Goal: Transaction & Acquisition: Purchase product/service

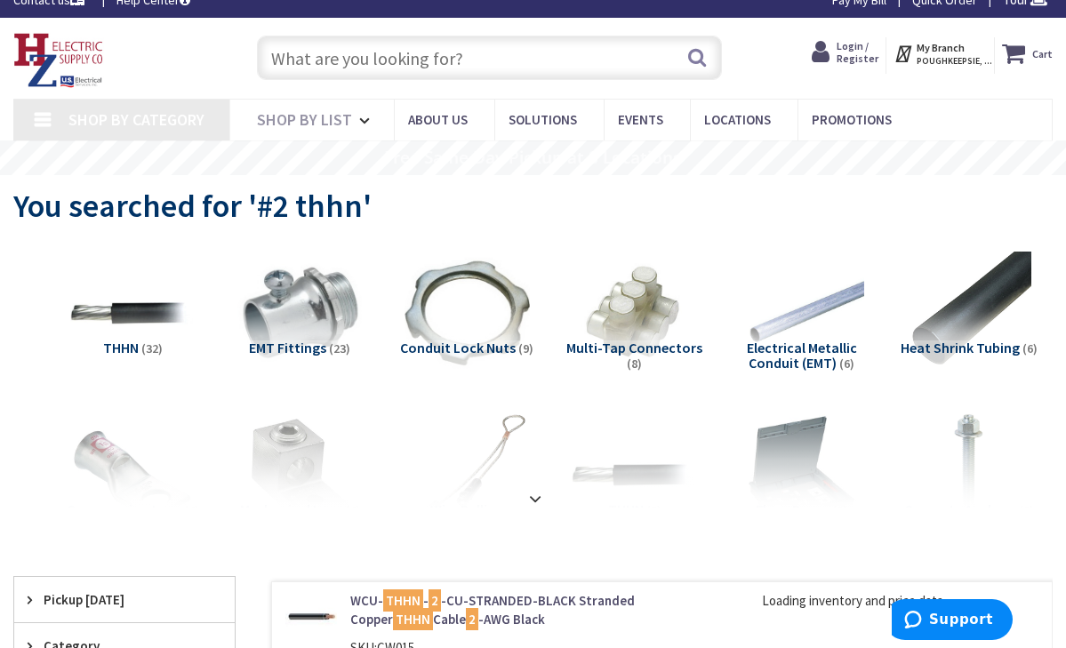
type input "[PERSON_NAME] Corners Rd, [GEOGRAPHIC_DATA], [GEOGRAPHIC_DATA]"
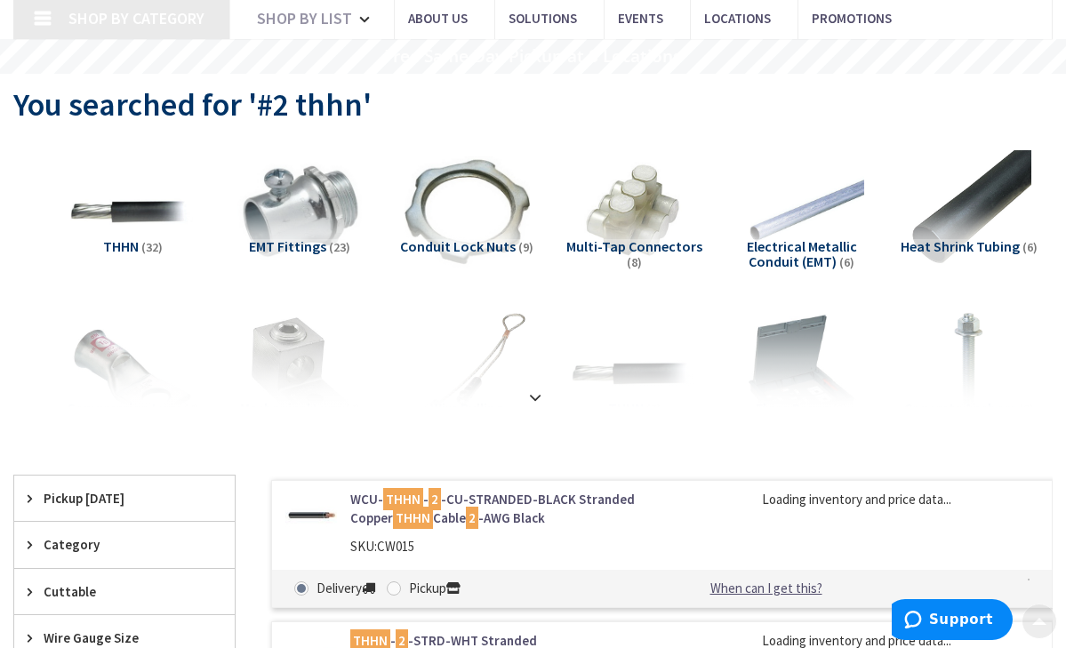
scroll to position [140, 0]
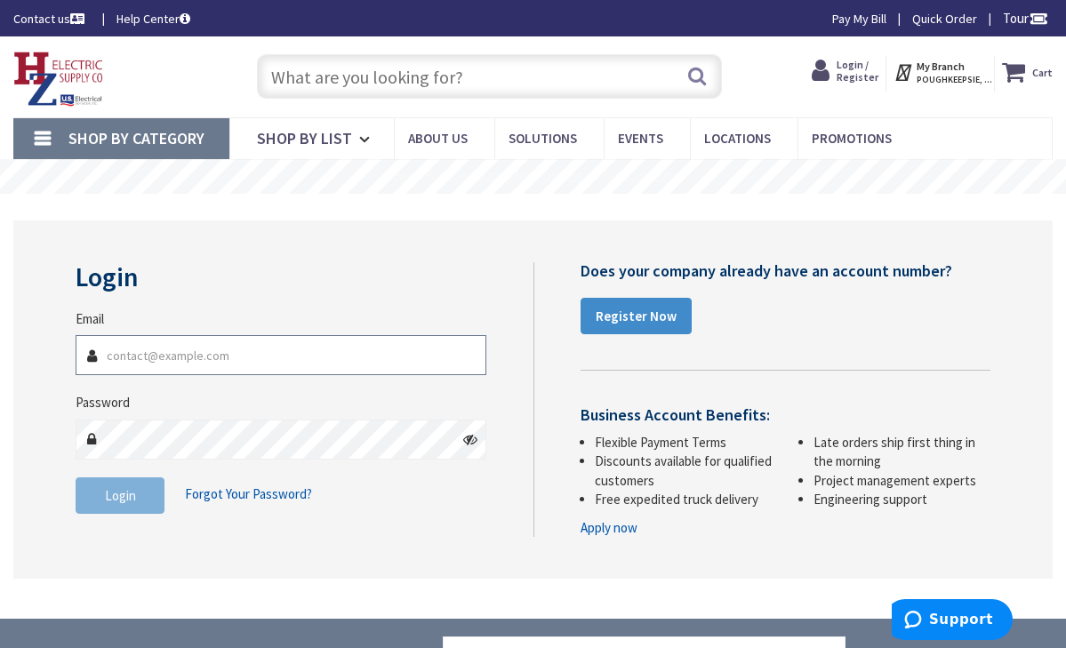
type input "[EMAIL_ADDRESS][DOMAIN_NAME]"
click at [148, 500] on button "Login" at bounding box center [120, 495] width 89 height 37
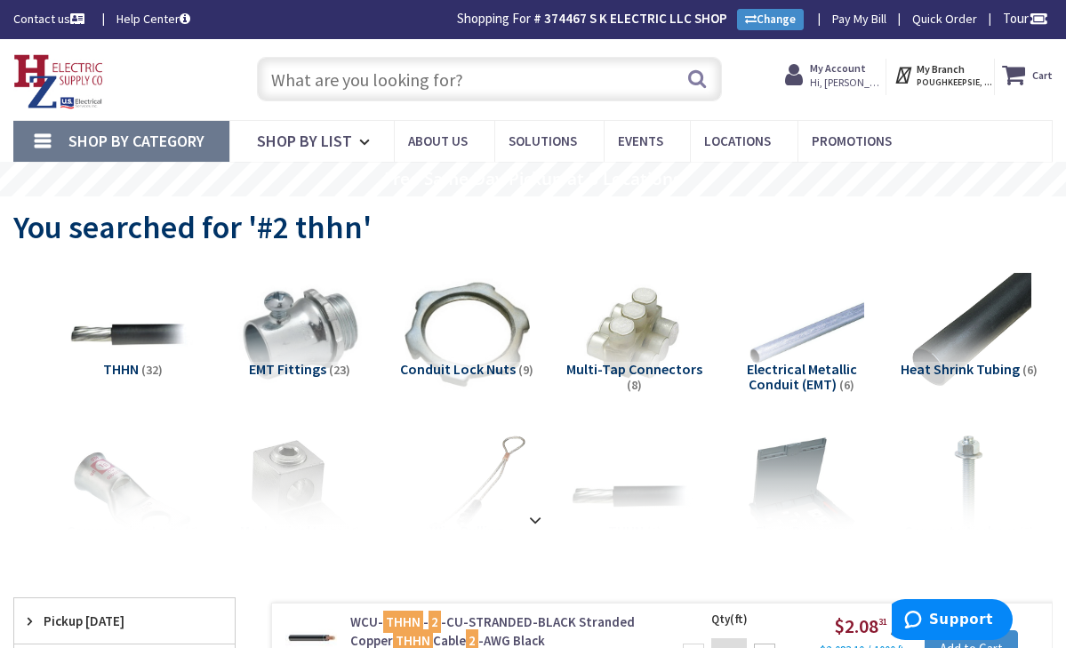
click at [480, 79] on input "text" at bounding box center [490, 79] width 466 height 44
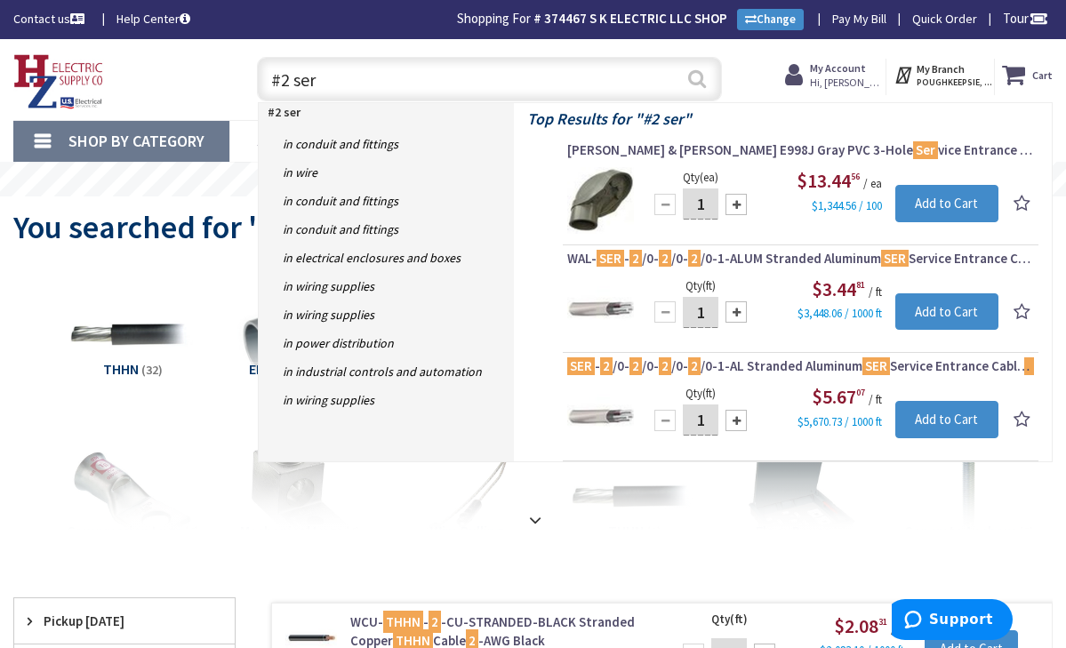
type input "#2 ser"
click at [703, 85] on button "Search" at bounding box center [697, 79] width 23 height 40
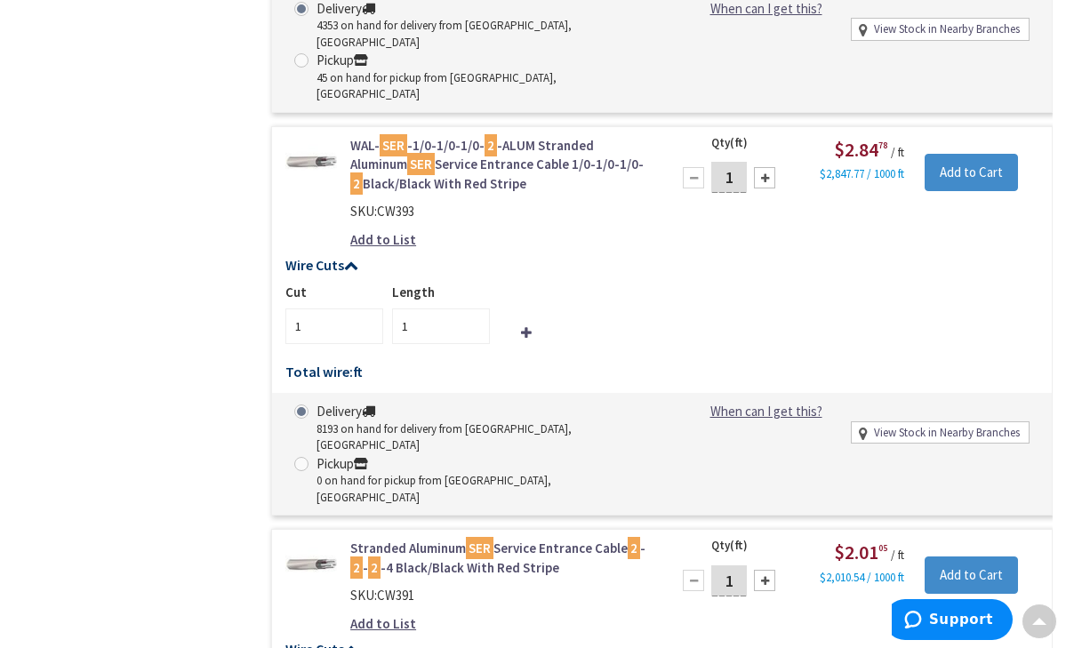
scroll to position [2005, 0]
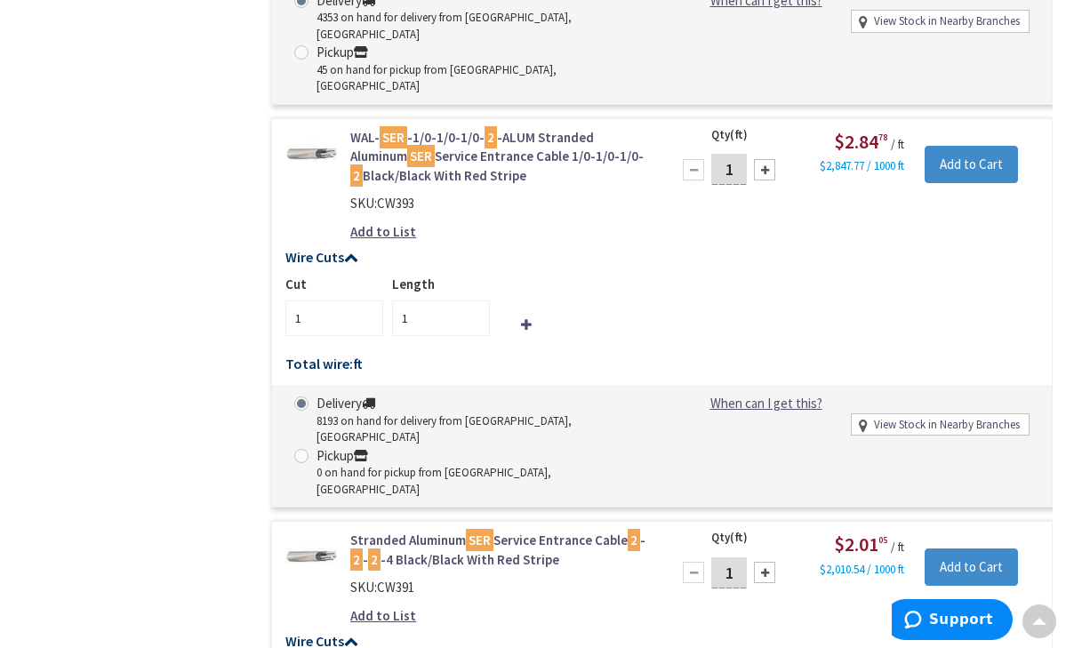
type input "65"
click at [736, 558] on input "1" at bounding box center [729, 573] width 36 height 31
type input "1"
type input "65"
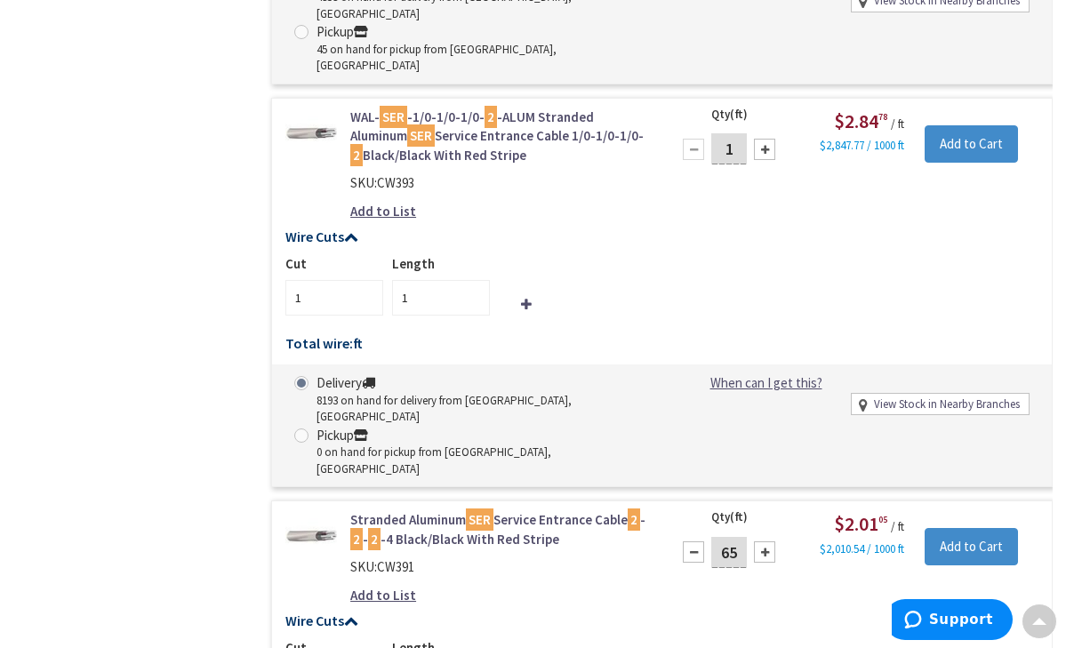
scroll to position [2038, 0]
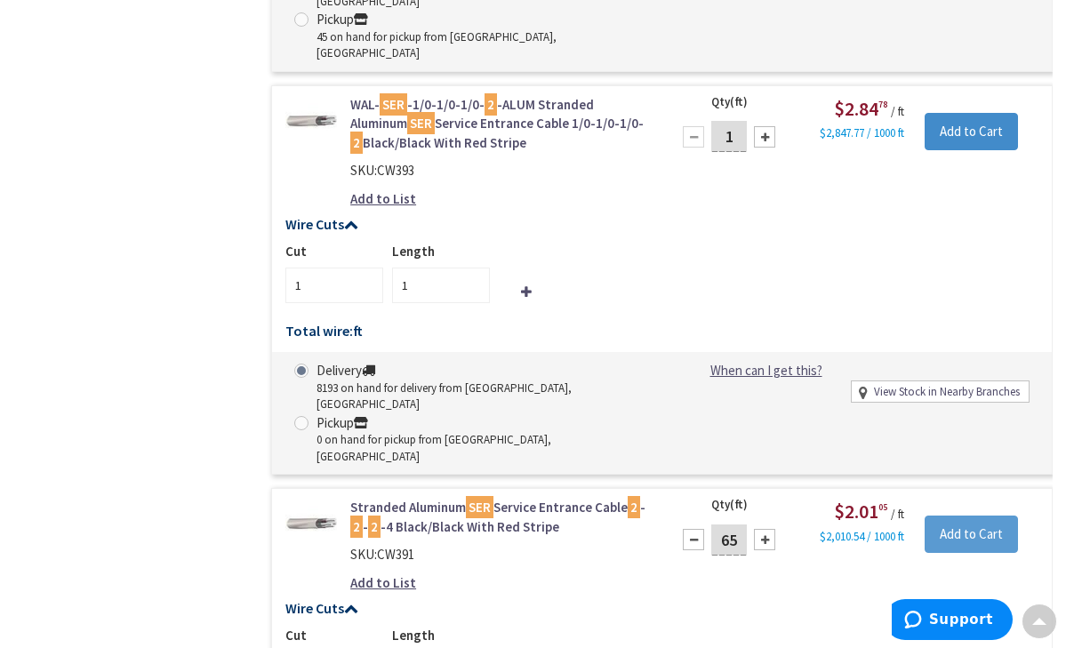
click at [985, 516] on input "Add to Cart" at bounding box center [971, 534] width 93 height 37
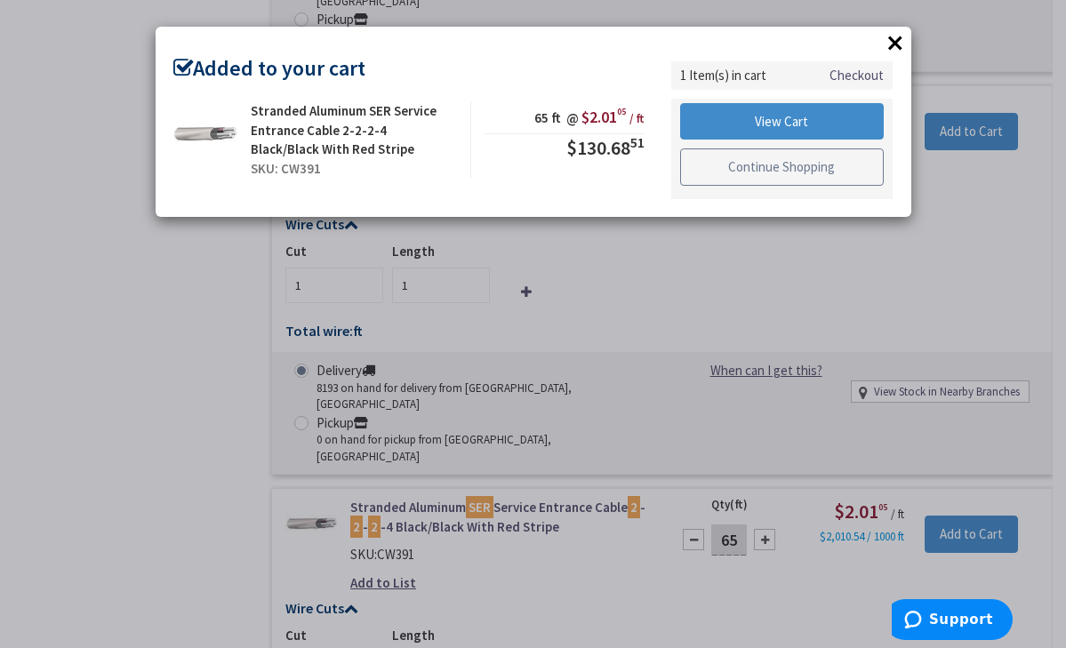
click at [820, 170] on link "Continue Shopping" at bounding box center [782, 166] width 205 height 37
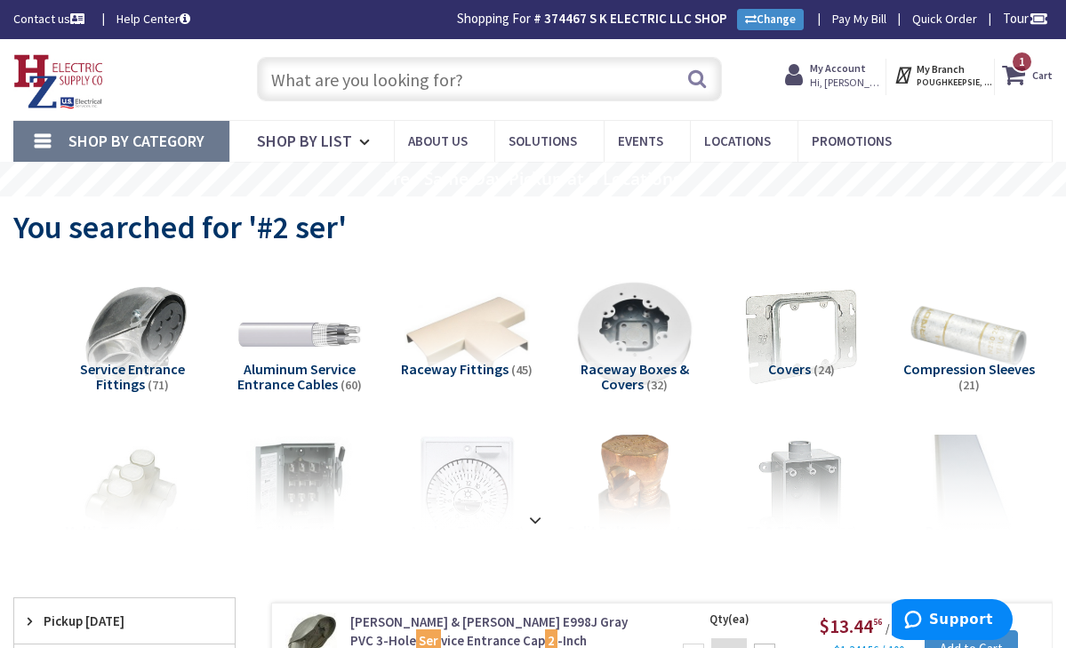
scroll to position [0, 0]
click at [426, 87] on input "text" at bounding box center [490, 79] width 466 height 44
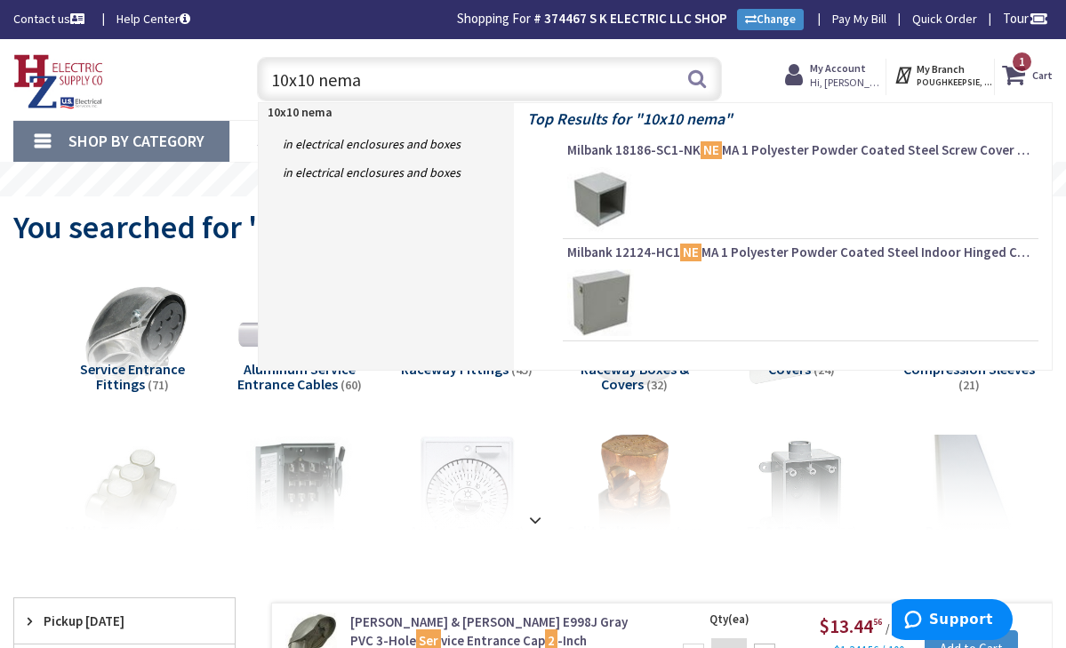
type input "10x10 nema 3"
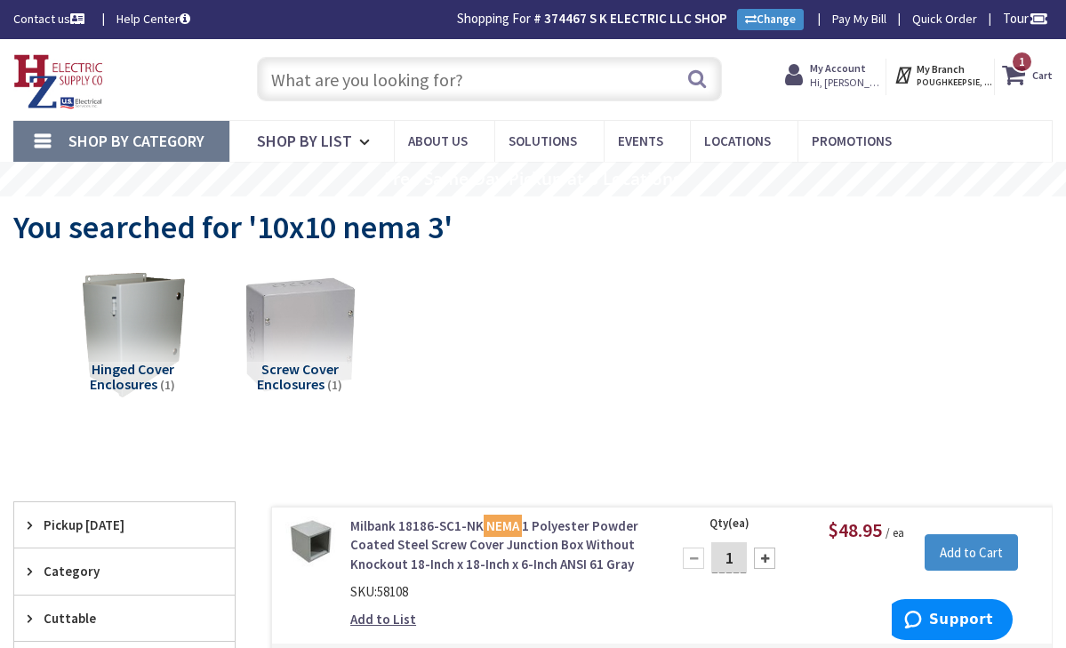
click at [314, 334] on img at bounding box center [300, 335] width 138 height 138
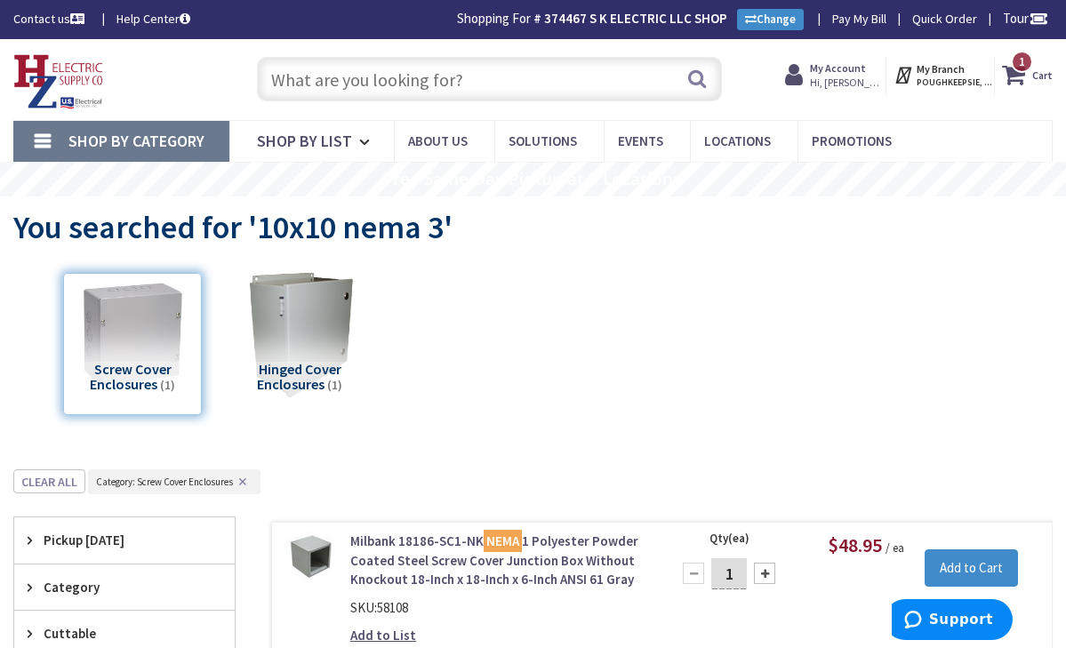
click at [458, 89] on input "text" at bounding box center [490, 79] width 466 height 44
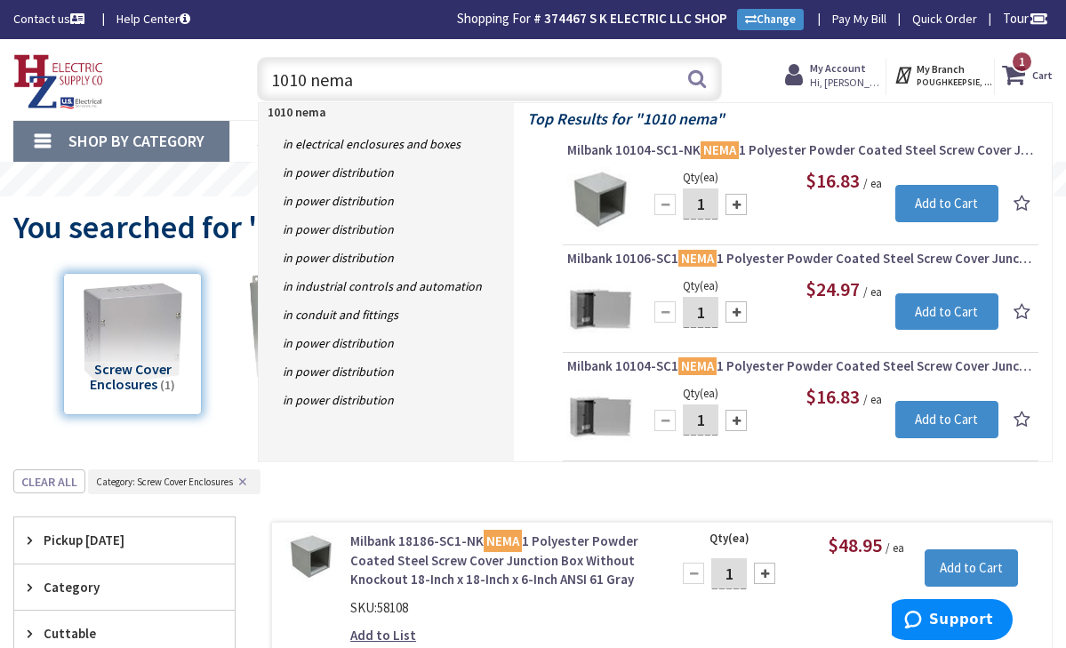
type input "1010 nema3"
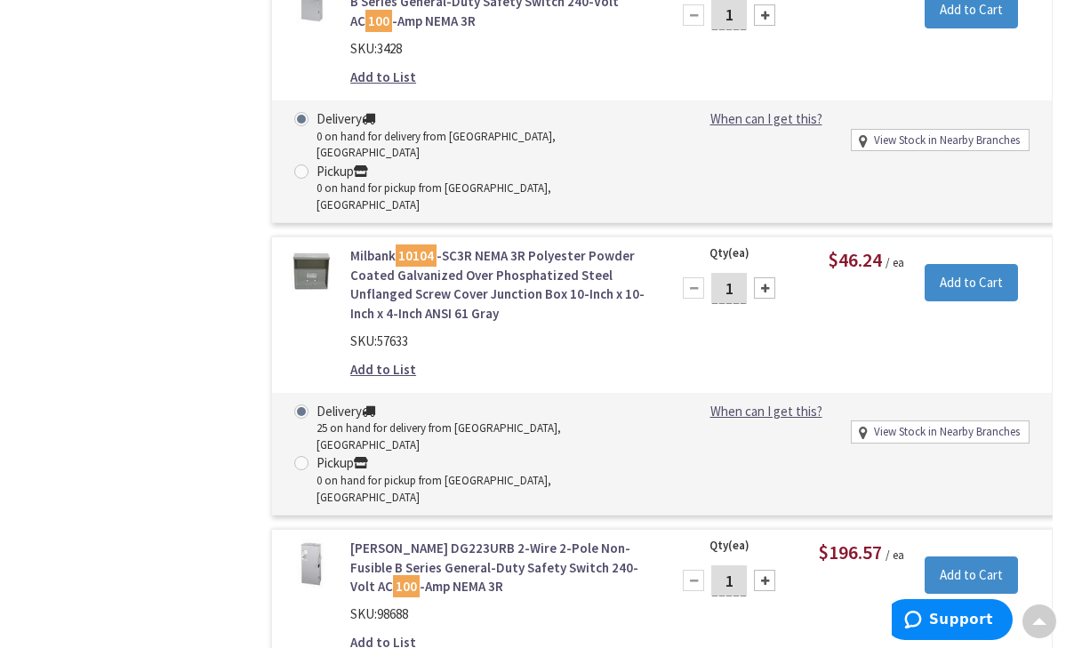
scroll to position [1732, 0]
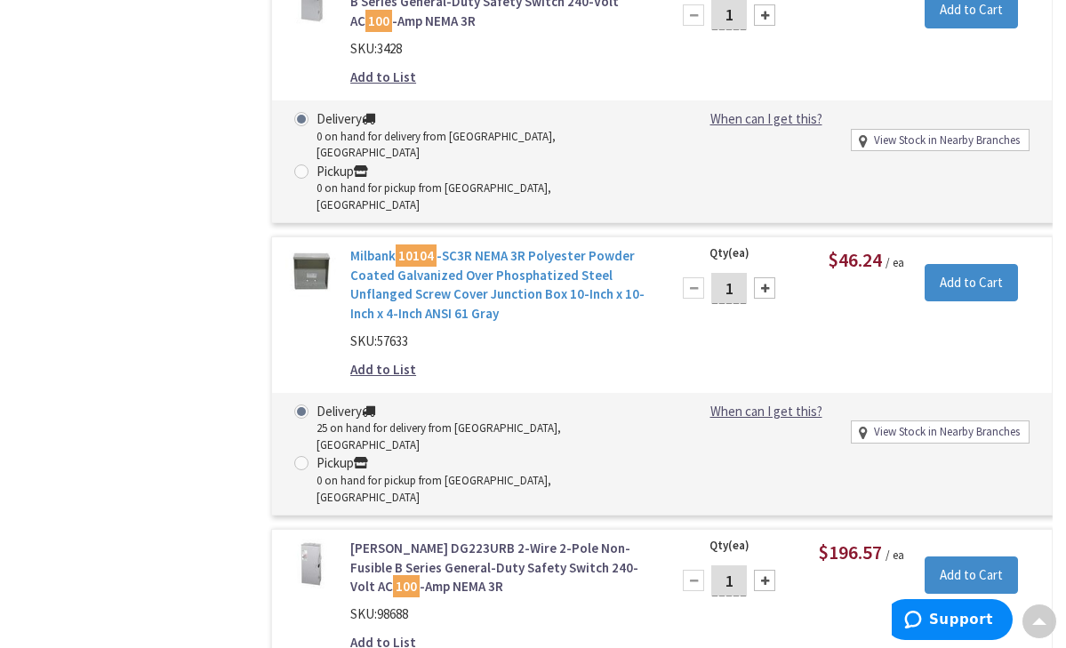
click at [582, 246] on link "Milbank 10104 -SC3R NEMA 3R Polyester Powder Coated Galvanized Over Phosphatize…" at bounding box center [499, 284] width 298 height 76
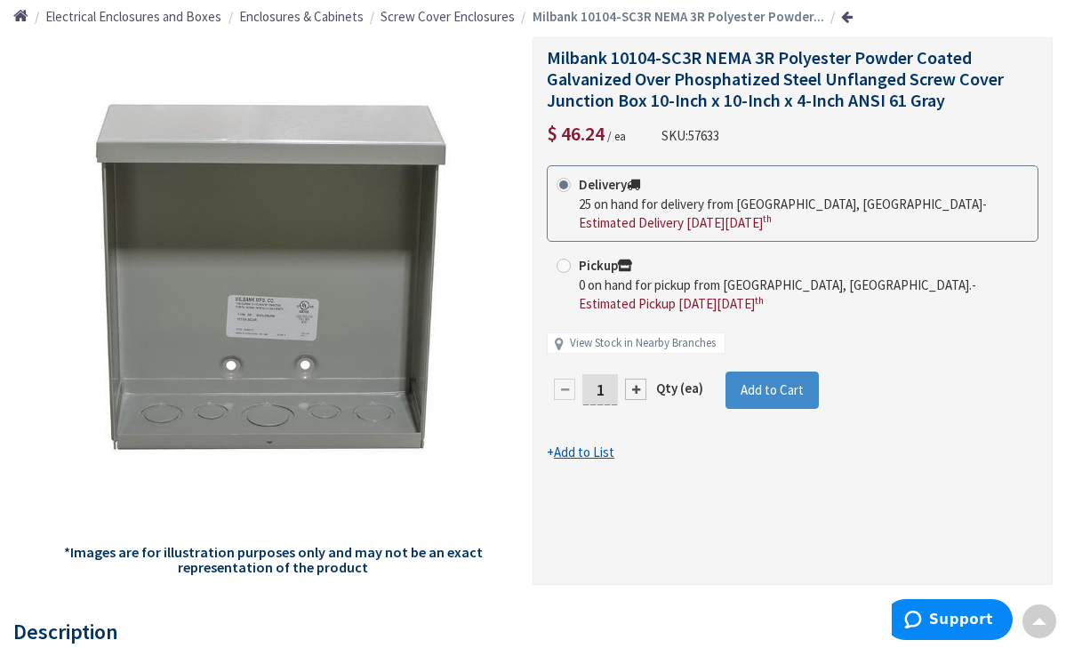
scroll to position [207, 0]
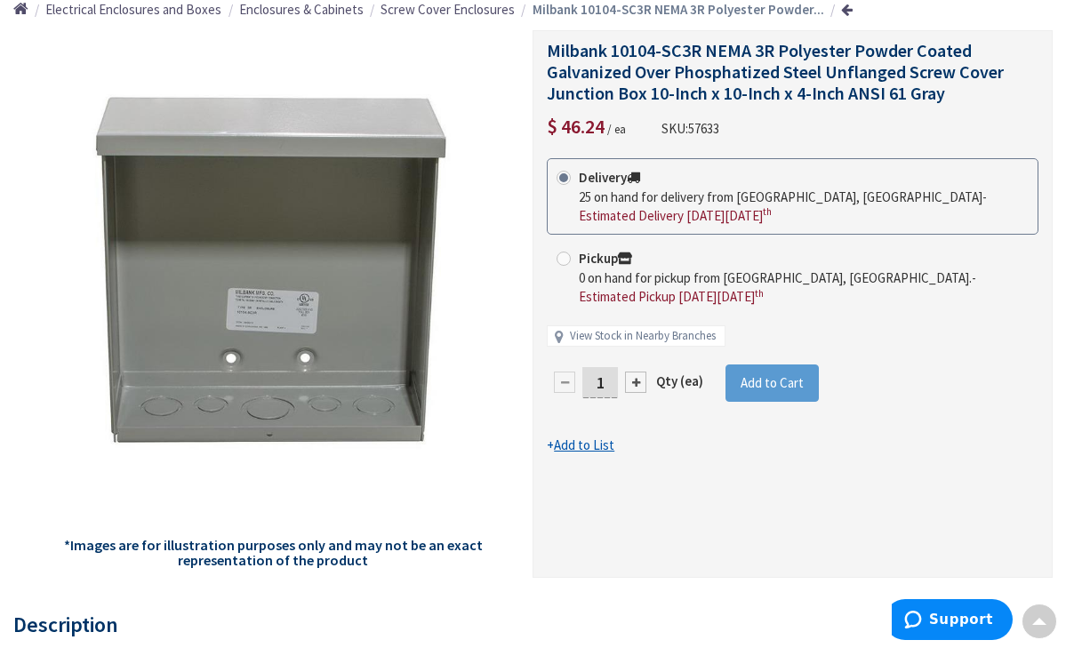
click at [798, 374] on span "Add to Cart" at bounding box center [772, 382] width 63 height 17
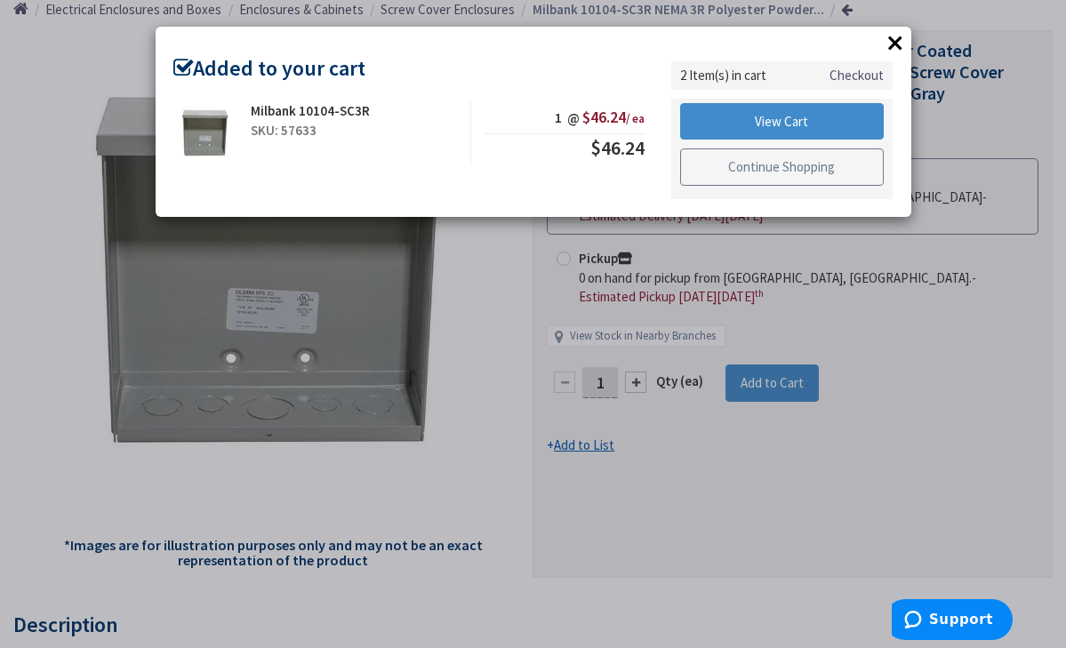
click at [786, 167] on link "Continue Shopping" at bounding box center [782, 166] width 205 height 37
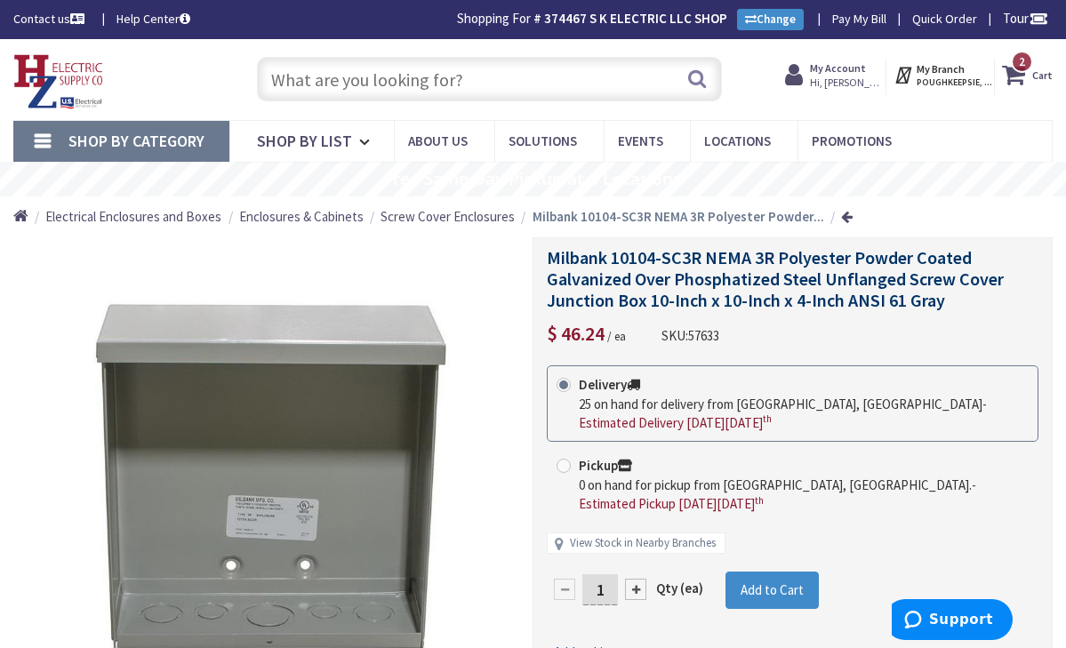
scroll to position [0, 0]
click at [518, 76] on input "text" at bounding box center [490, 79] width 466 height 44
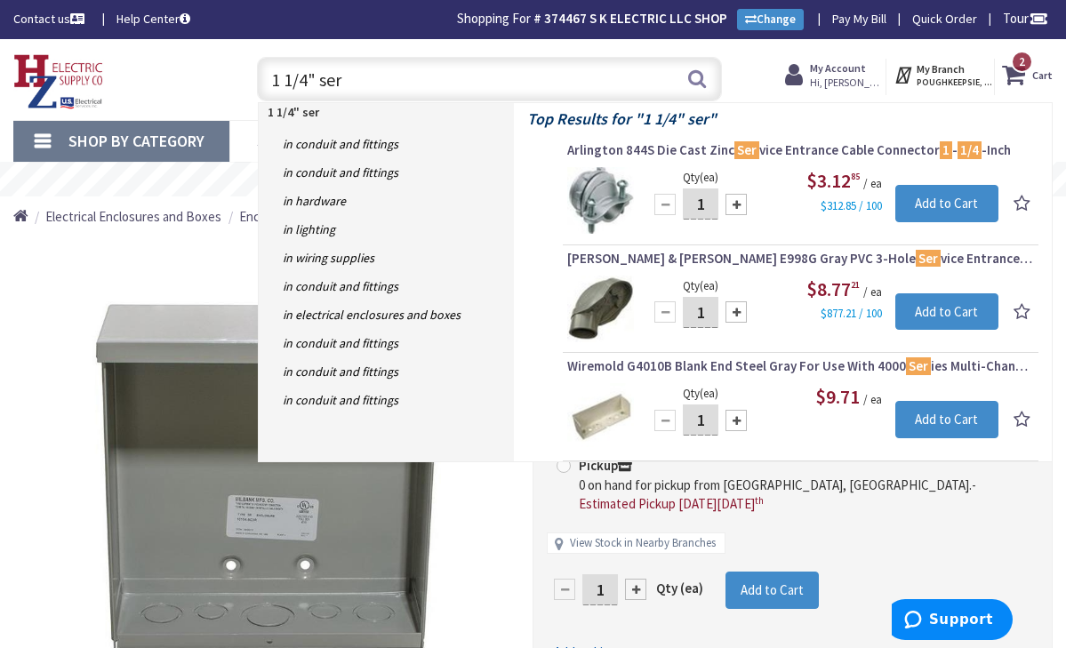
type input "1 1/4" ser"
click at [710, 206] on input "1" at bounding box center [701, 204] width 36 height 31
type input "4"
click at [937, 209] on input "Add to Cart" at bounding box center [947, 203] width 104 height 37
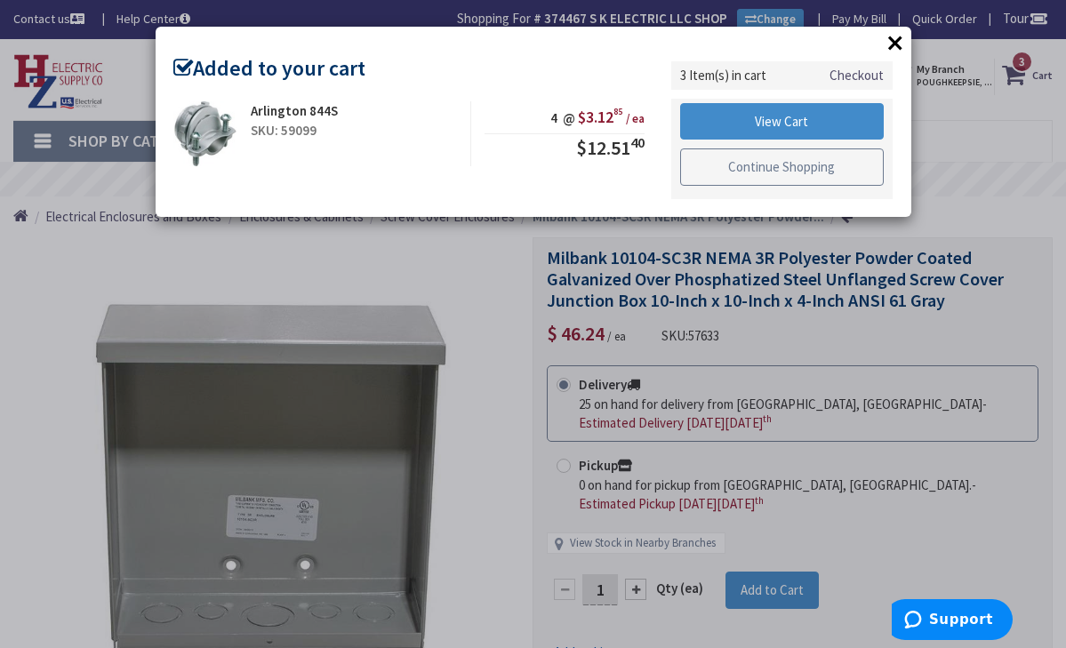
click at [765, 165] on link "Continue Shopping" at bounding box center [782, 166] width 205 height 37
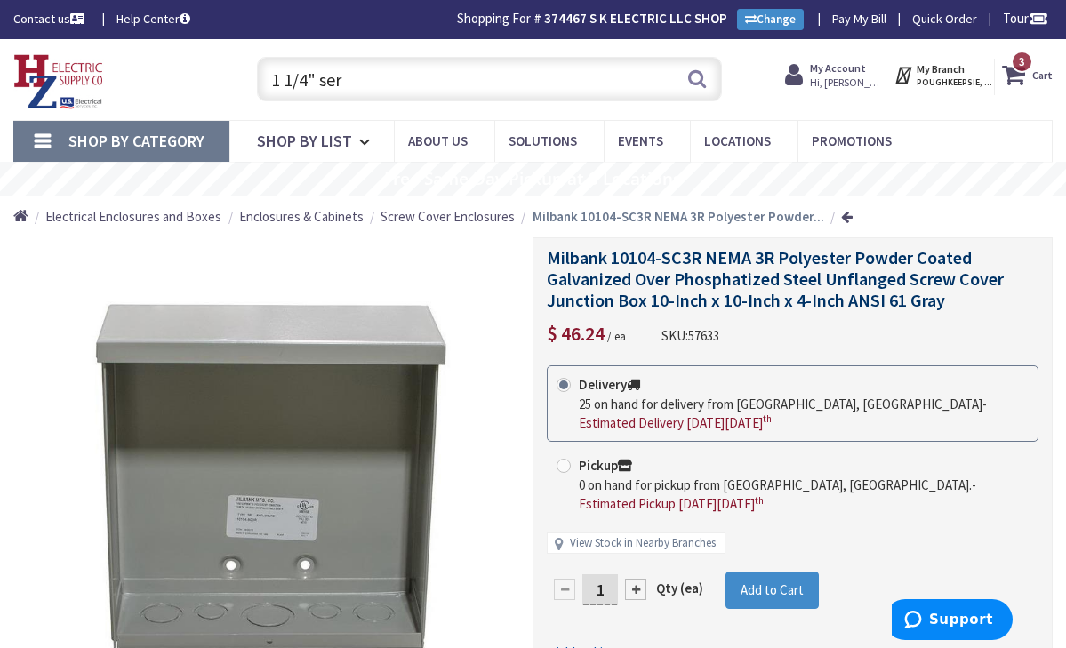
click at [508, 92] on input "1 1/4" ser" at bounding box center [490, 79] width 466 height 44
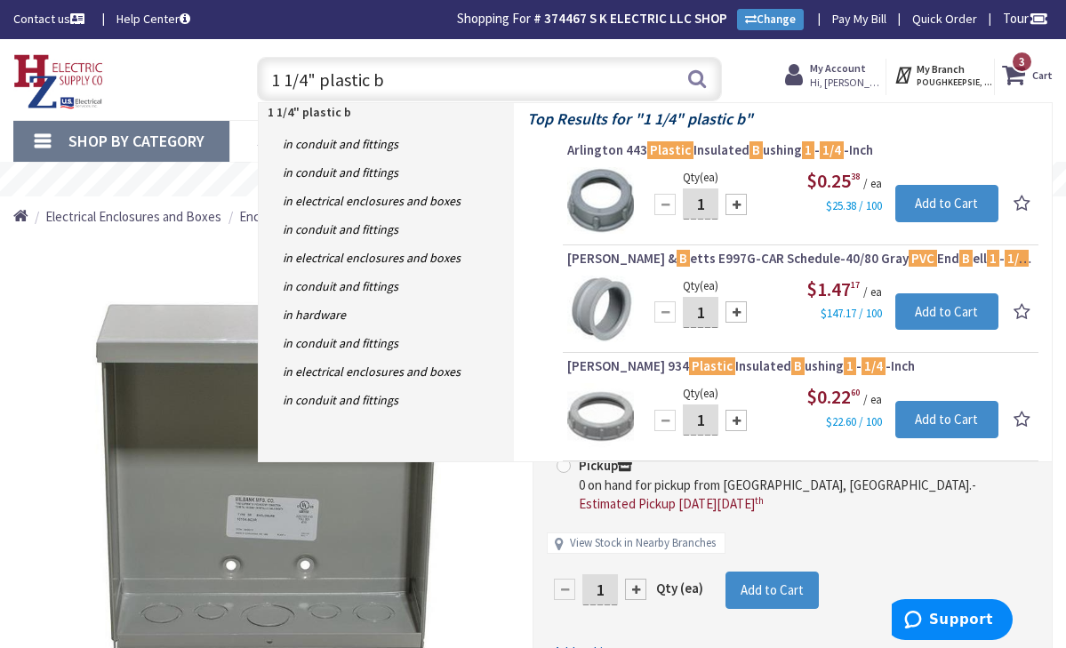
type input "1 1/4" plastic b"
click at [707, 208] on input "1" at bounding box center [701, 204] width 36 height 31
type input "4"
click at [932, 193] on input "Add to Cart" at bounding box center [947, 203] width 104 height 37
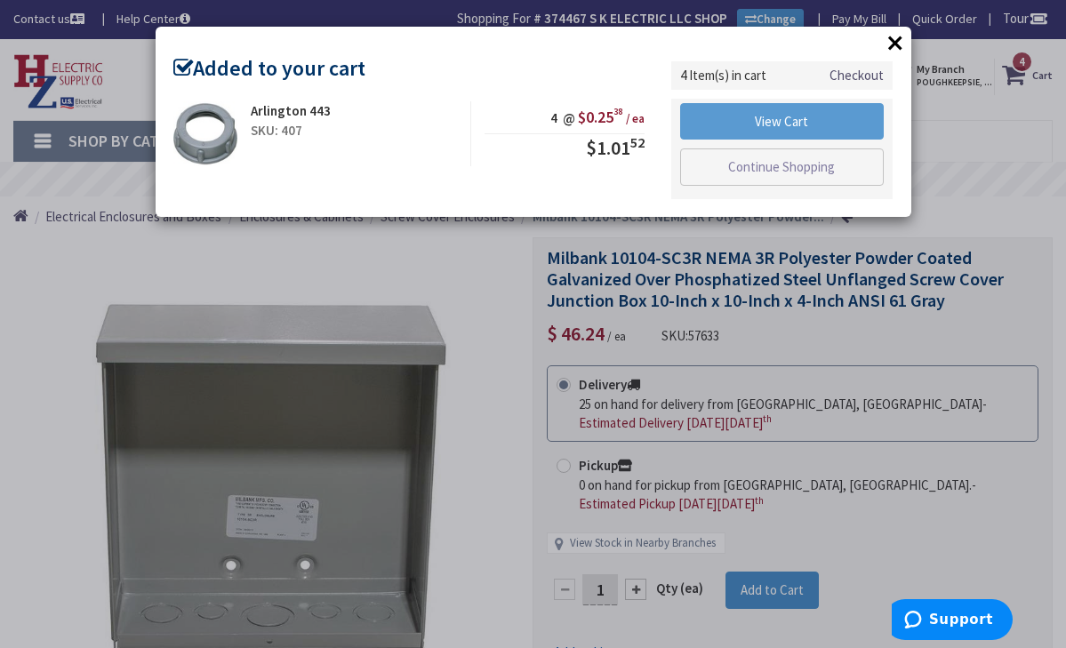
click at [823, 124] on link "View Cart" at bounding box center [782, 121] width 205 height 37
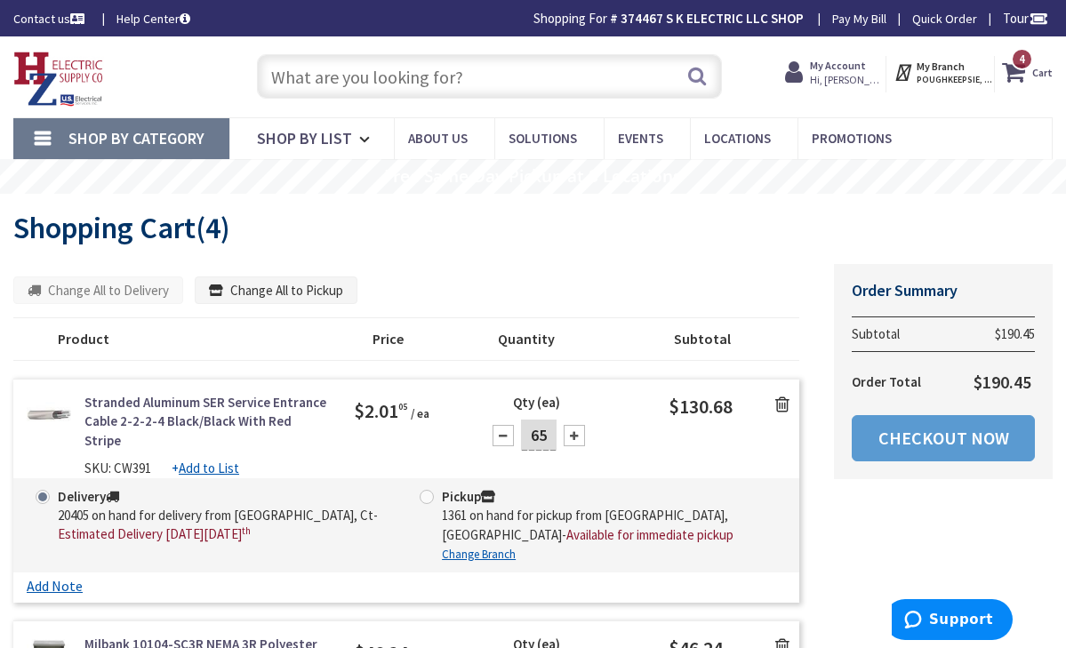
click at [935, 439] on link "Checkout Now" at bounding box center [943, 438] width 183 height 46
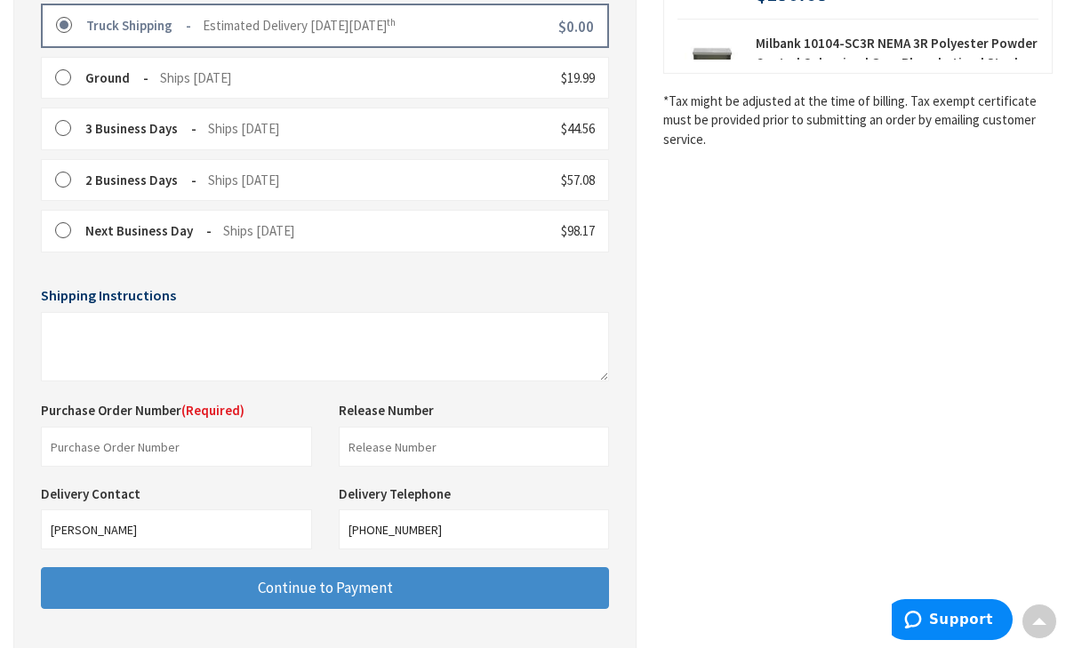
scroll to position [502, 0]
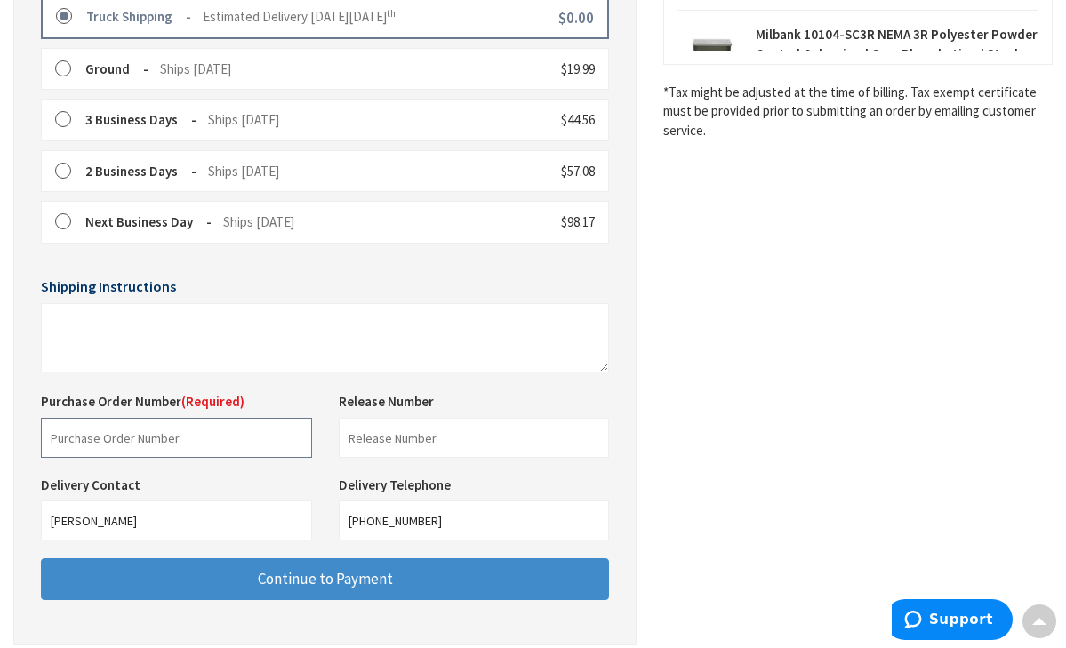
click at [281, 438] on input "text" at bounding box center [176, 438] width 271 height 40
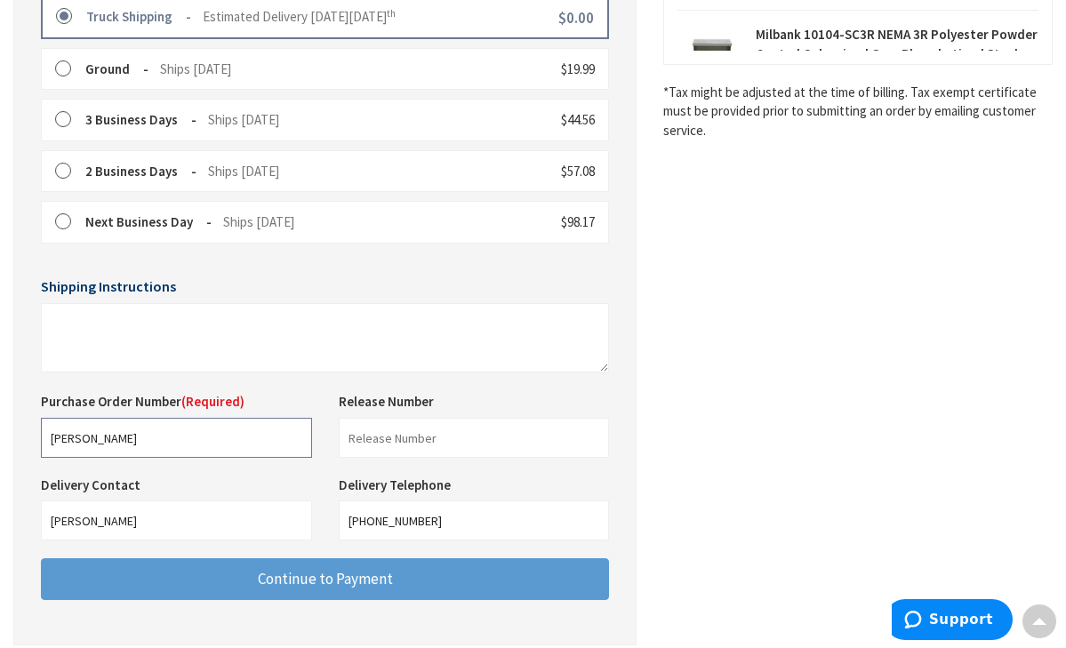
type input "Goldstein"
click at [284, 569] on span "Continue to Payment" at bounding box center [325, 579] width 135 height 20
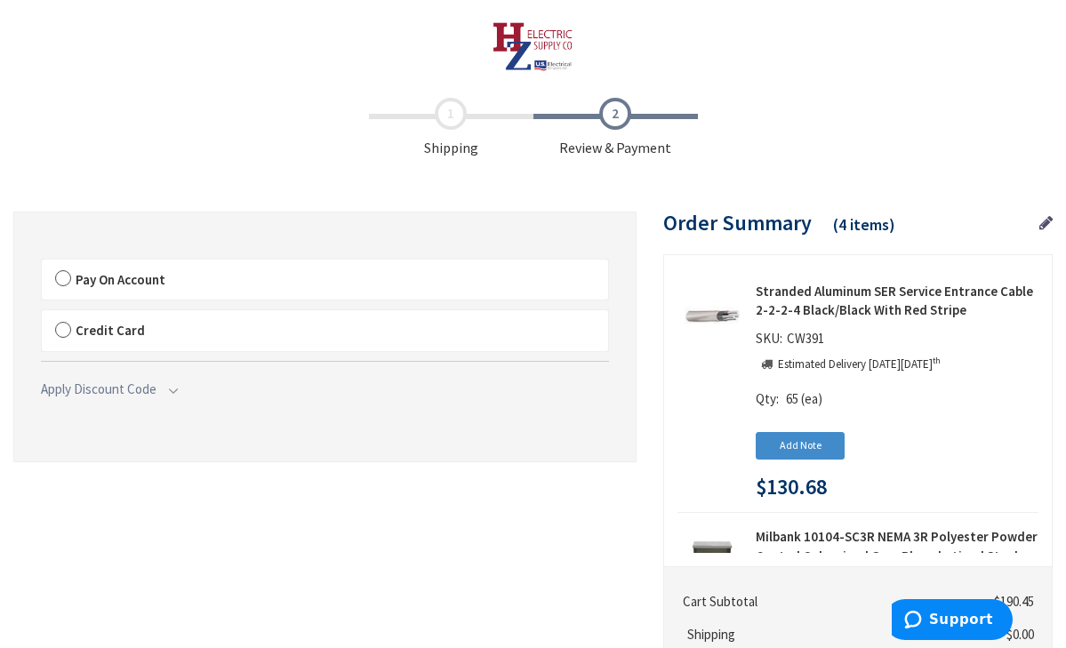
click at [65, 274] on label "Pay On Account" at bounding box center [325, 280] width 566 height 41
click at [42, 263] on input "Pay On Account" at bounding box center [42, 263] width 0 height 0
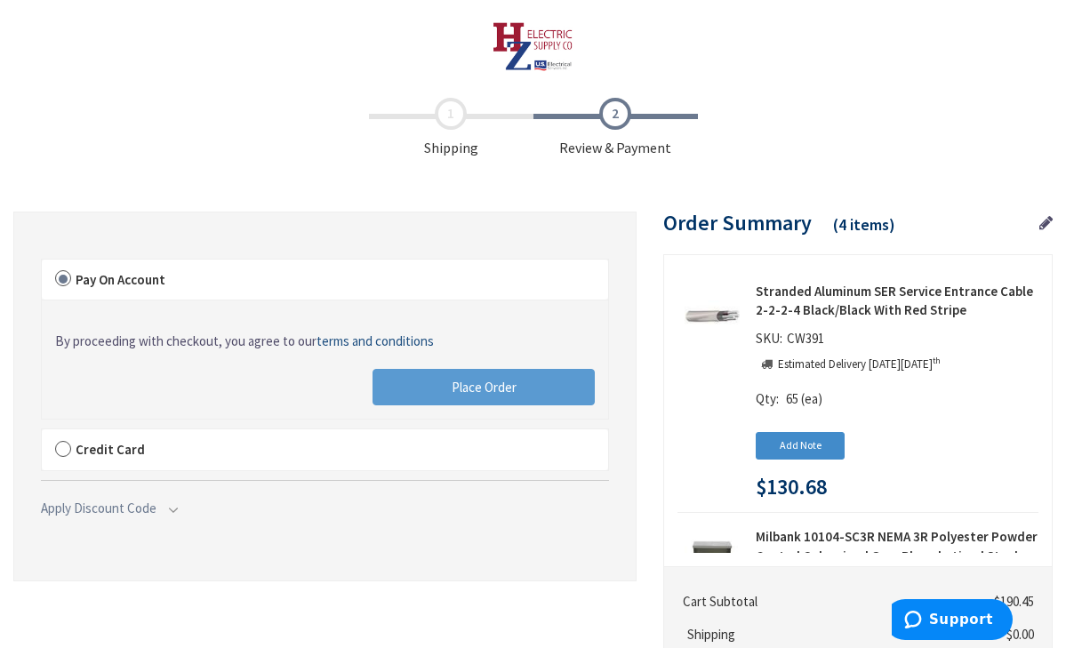
click at [412, 394] on button "Place Order" at bounding box center [484, 387] width 222 height 37
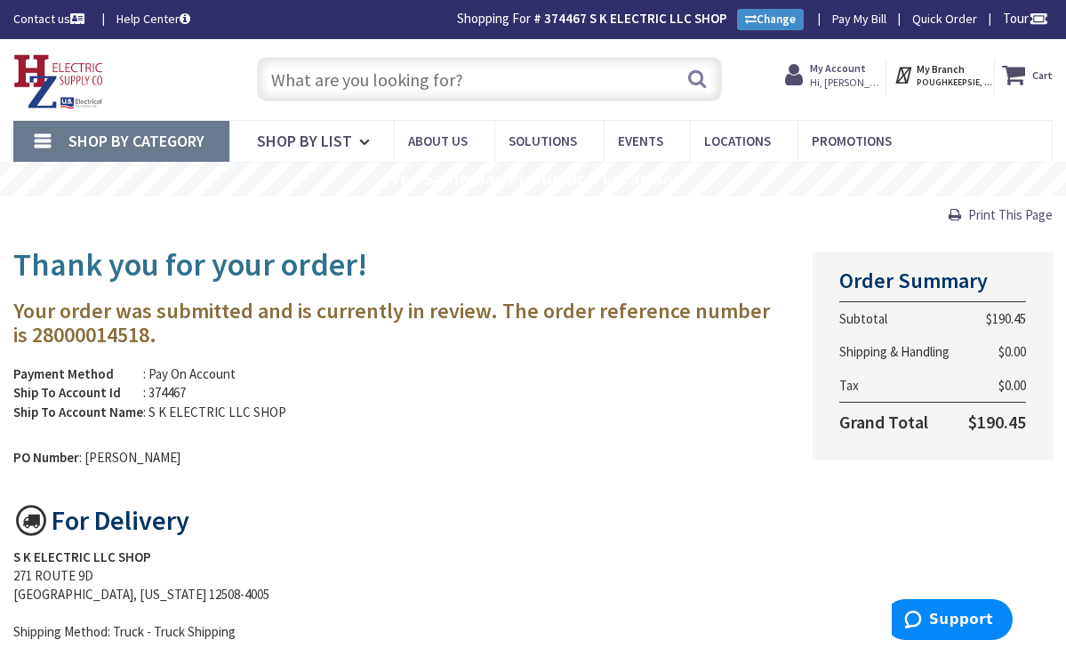
click at [456, 83] on input "text" at bounding box center [490, 79] width 466 height 44
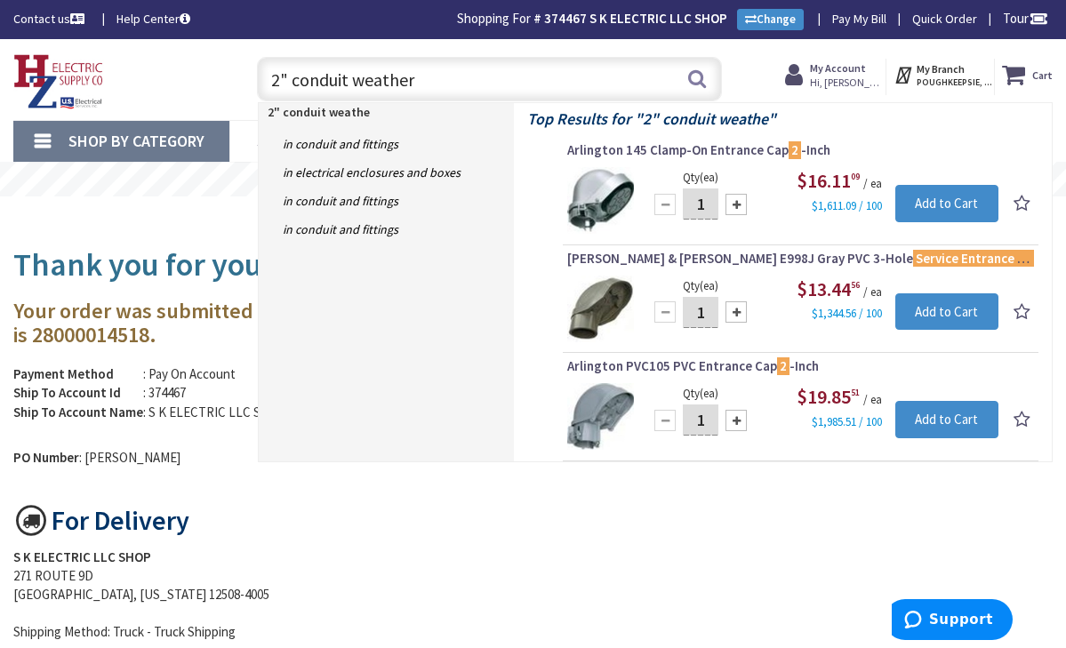
type input "2" conduit weather"
drag, startPoint x: 456, startPoint y: 83, endPoint x: 920, endPoint y: 207, distance: 480.6
click at [920, 207] on input "Add to Cart" at bounding box center [947, 203] width 104 height 37
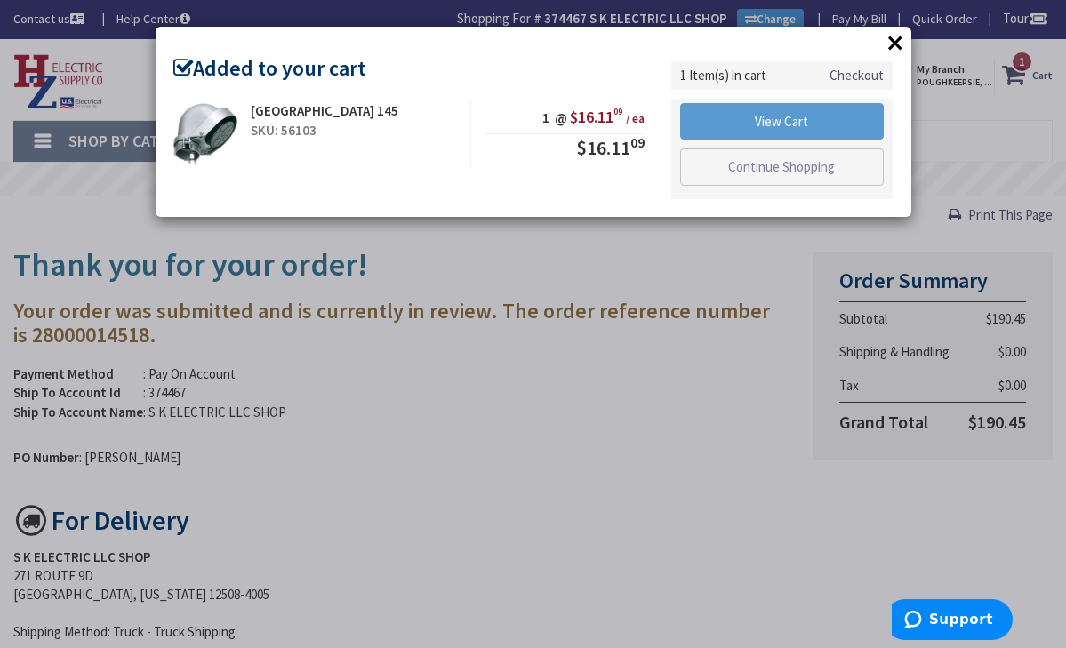
click at [803, 127] on link "View Cart" at bounding box center [782, 121] width 205 height 37
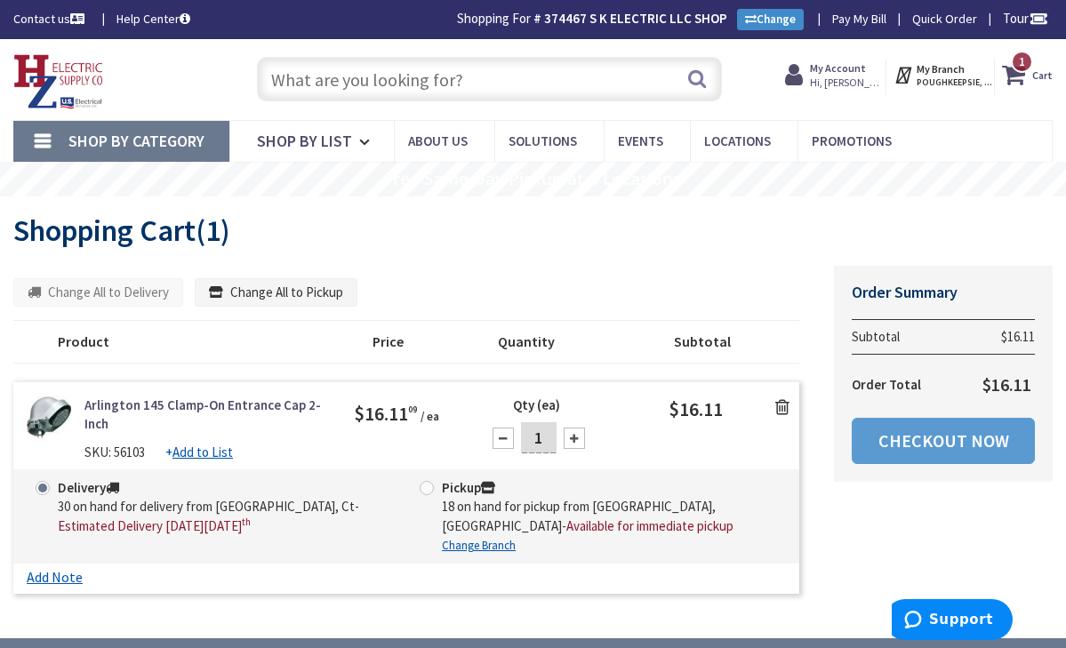
click at [932, 433] on link "Checkout Now" at bounding box center [943, 441] width 183 height 46
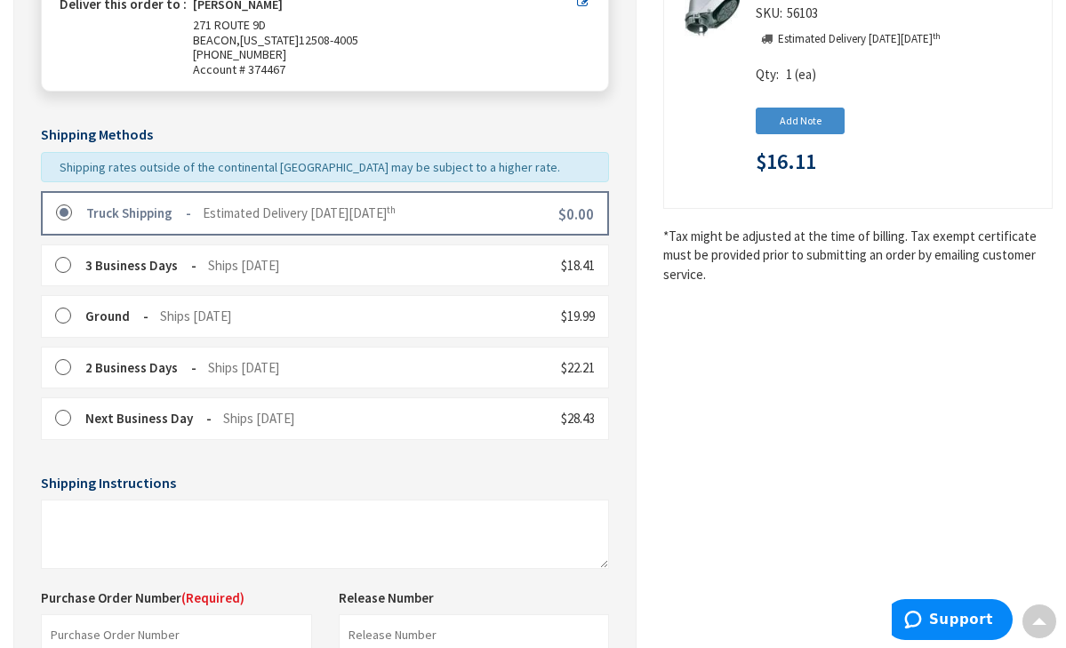
scroll to position [307, 0]
click at [237, 616] on input "text" at bounding box center [176, 634] width 271 height 40
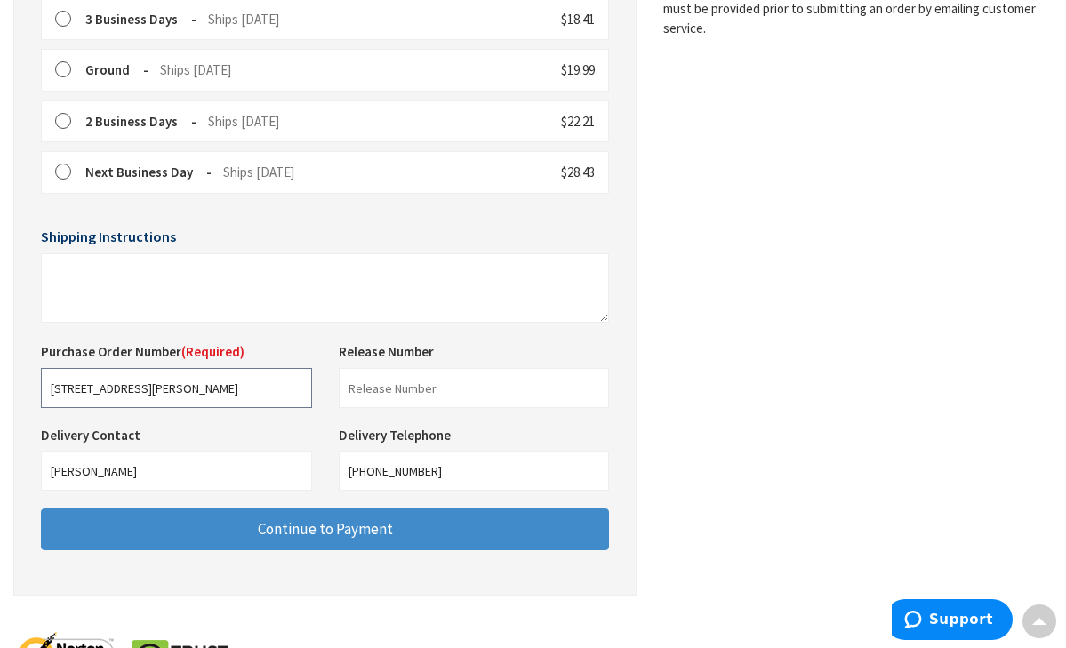
scroll to position [574, 0]
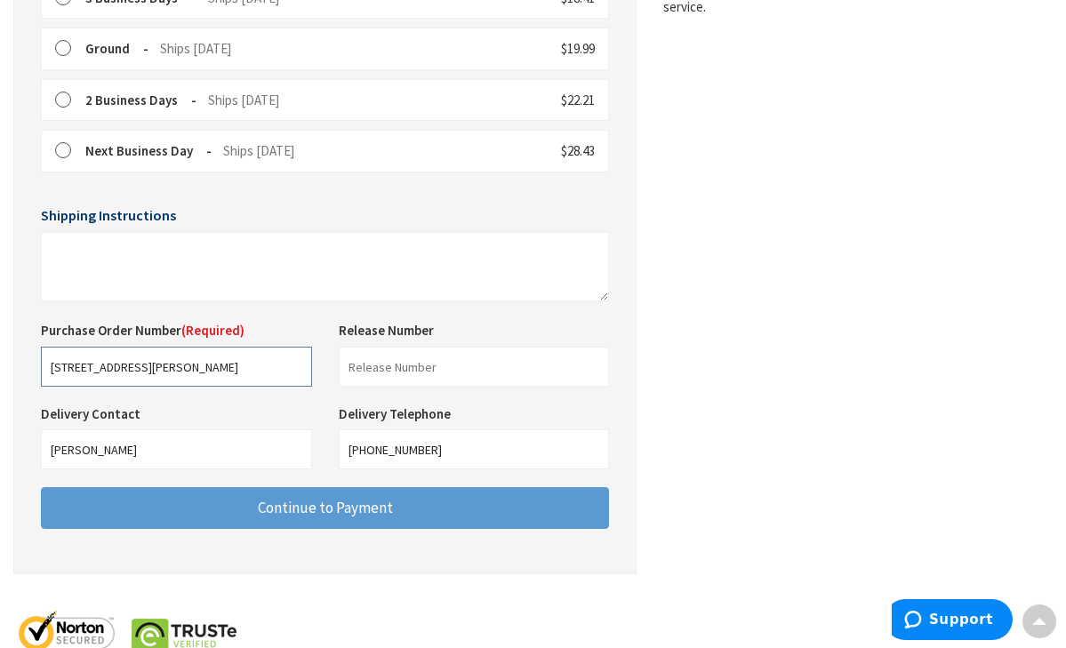
type input "[STREET_ADDRESS][PERSON_NAME]"
click at [310, 498] on span "Continue to Payment" at bounding box center [325, 508] width 135 height 20
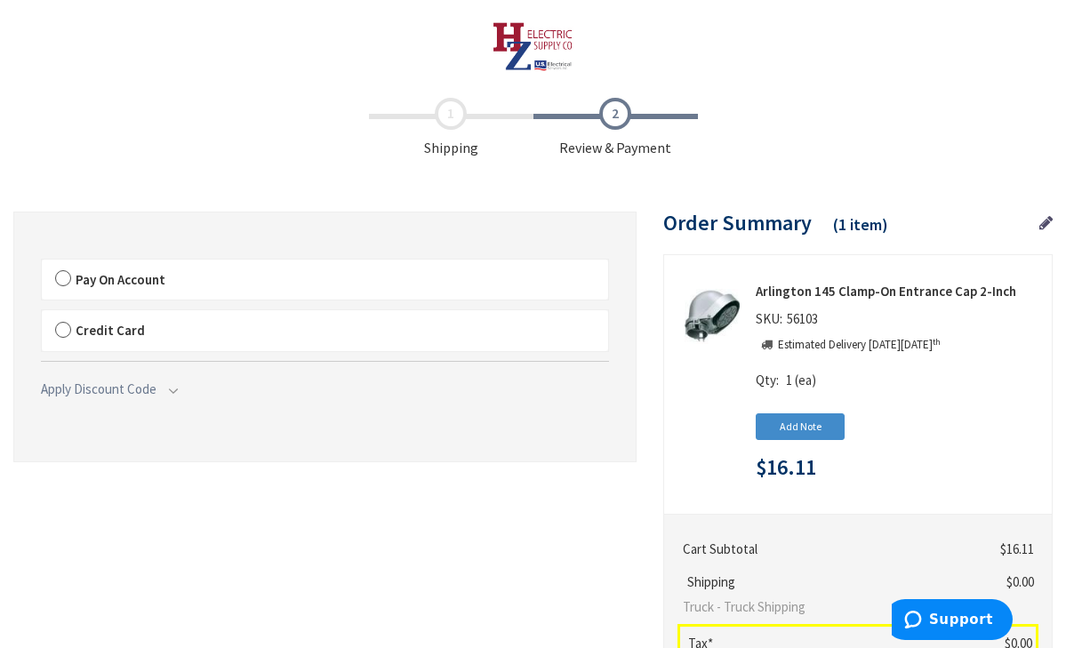
click at [64, 276] on label "Pay On Account" at bounding box center [325, 280] width 566 height 41
click at [42, 263] on input "Pay On Account" at bounding box center [42, 263] width 0 height 0
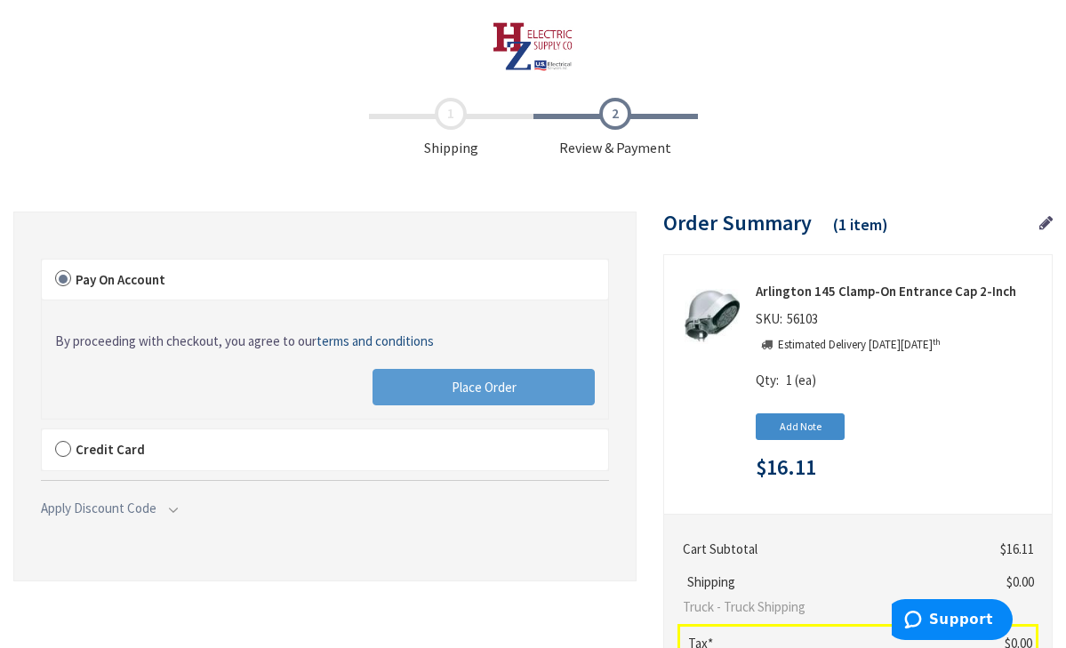
click at [416, 381] on button "Place Order" at bounding box center [484, 387] width 222 height 37
